Goal: Information Seeking & Learning: Learn about a topic

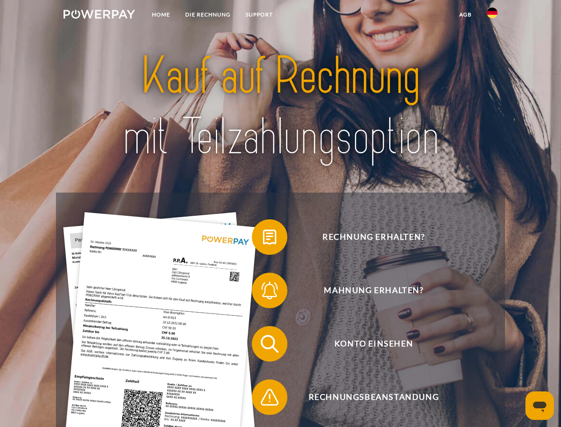
click at [99, 16] on img at bounding box center [100, 14] width 72 height 9
click at [493, 16] on img at bounding box center [492, 13] width 11 height 11
click at [465, 15] on link "agb" at bounding box center [466, 15] width 28 height 16
click at [263, 239] on span at bounding box center [256, 237] width 44 height 44
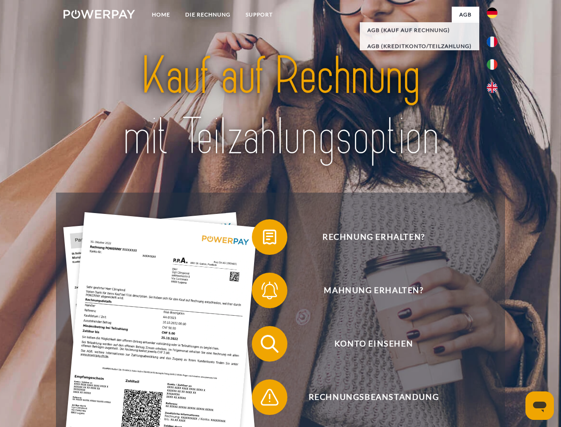
click at [263, 292] on div "Rechnung erhalten? Mahnung erhalten? Konto einsehen" at bounding box center [280, 370] width 449 height 356
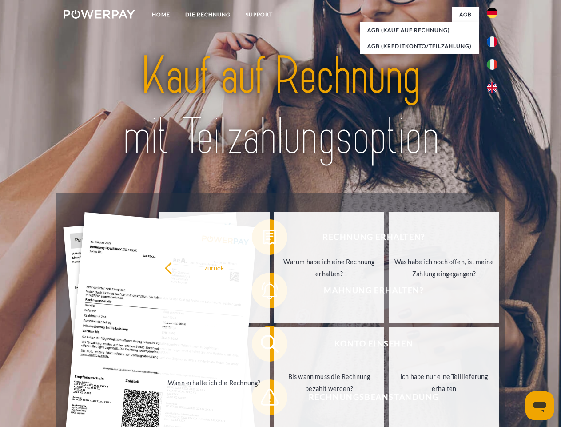
click at [274, 345] on link "Bis wann muss die Rechnung bezahlt werden?" at bounding box center [329, 382] width 111 height 111
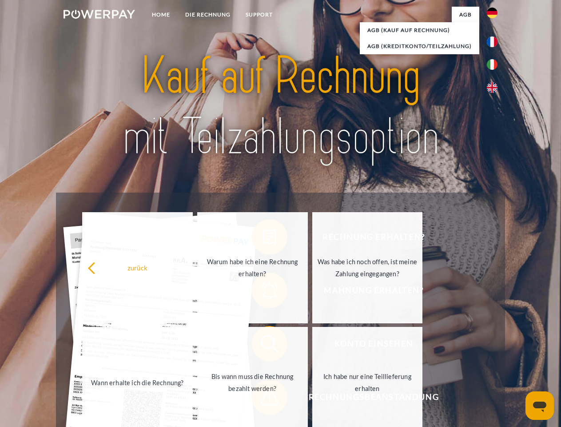
click at [263, 399] on span at bounding box center [256, 397] width 44 height 44
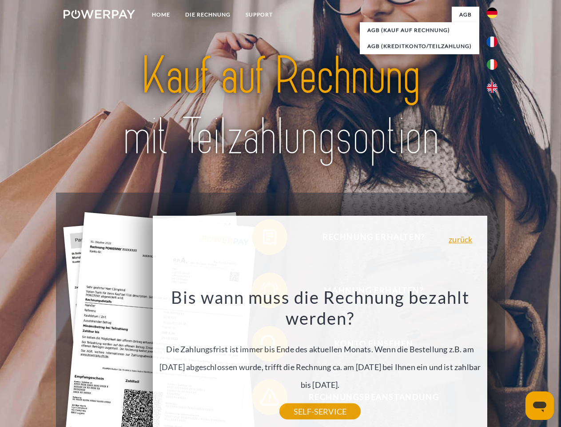
click at [540, 405] on icon "Messaging-Fenster öffnen" at bounding box center [539, 406] width 13 height 11
